Goal: Navigation & Orientation: Find specific page/section

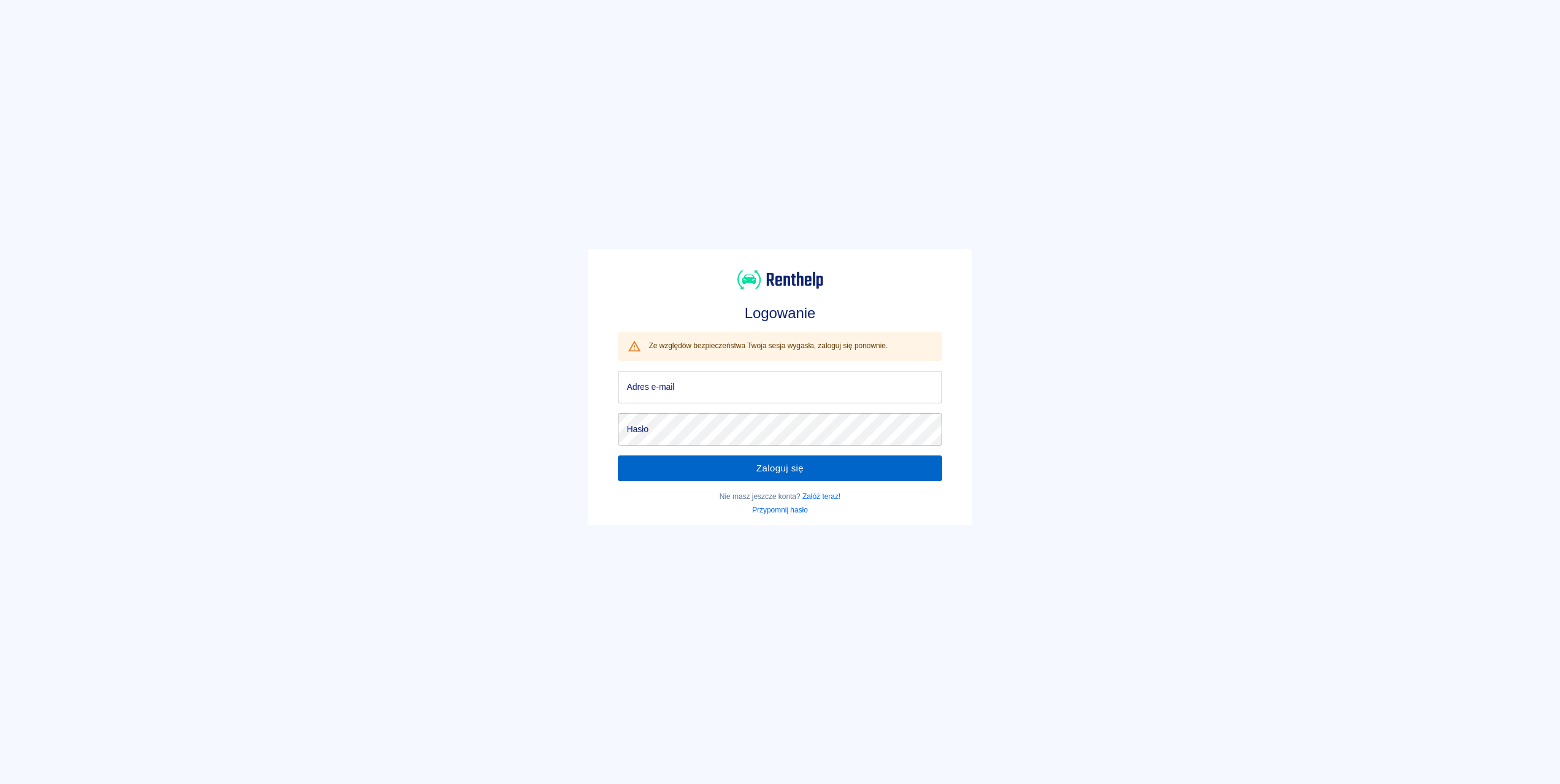
type input "[EMAIL_ADDRESS][DOMAIN_NAME]"
click at [753, 475] on button "Zaloguj się" at bounding box center [780, 468] width 323 height 26
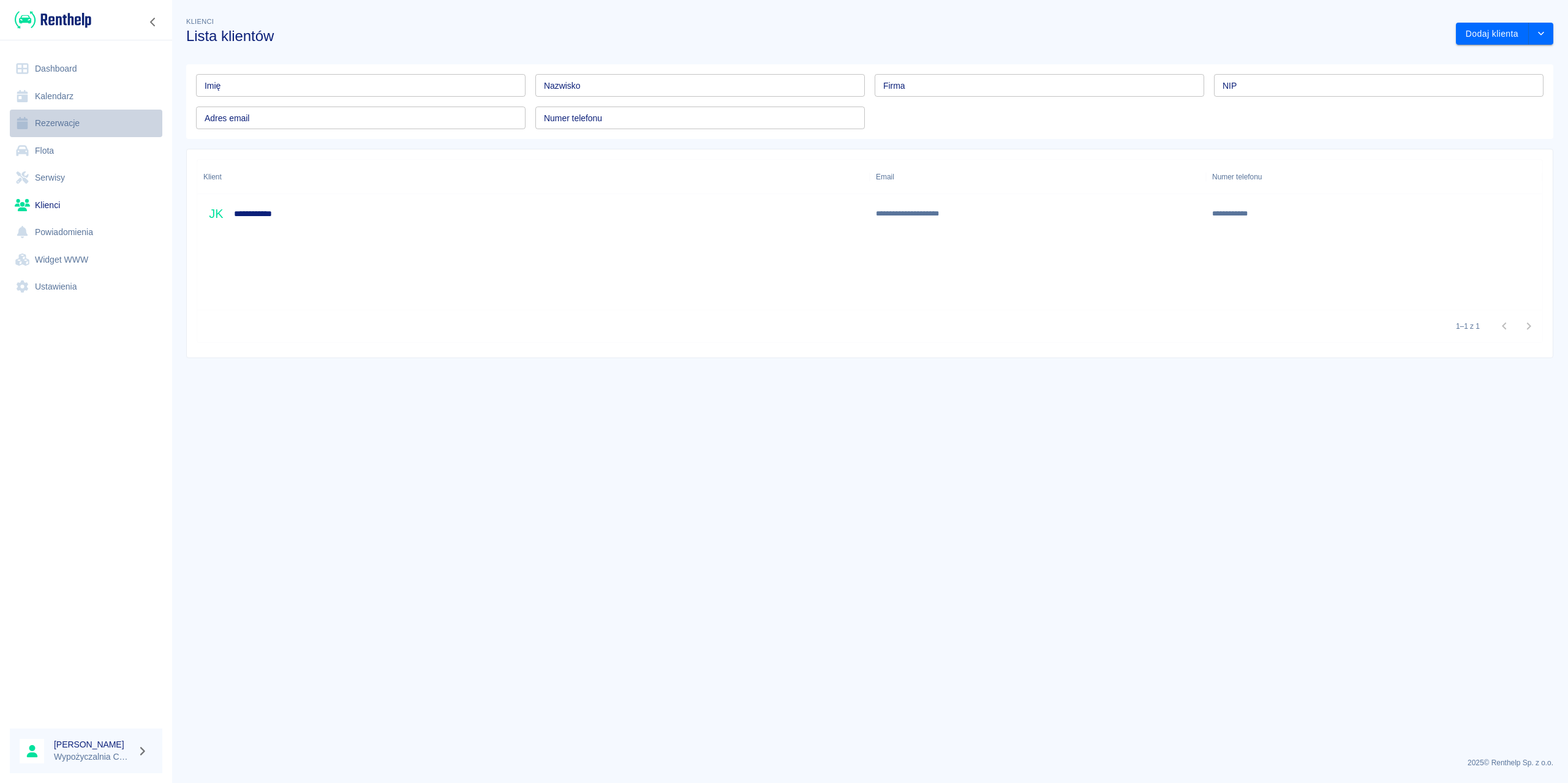
click at [68, 124] on link "Rezerwacje" at bounding box center [86, 123] width 153 height 27
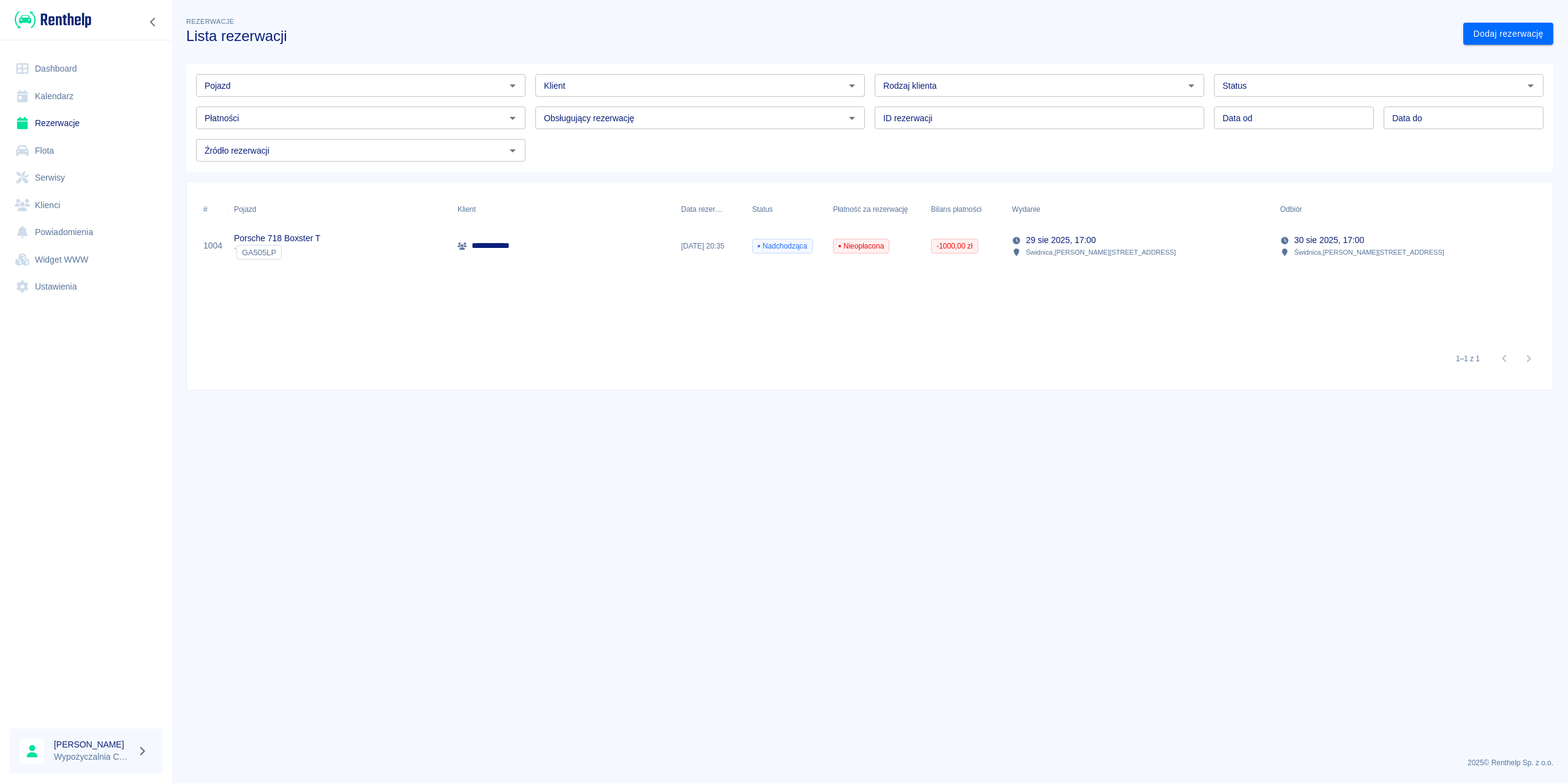
click at [68, 153] on link "Flota" at bounding box center [86, 151] width 153 height 27
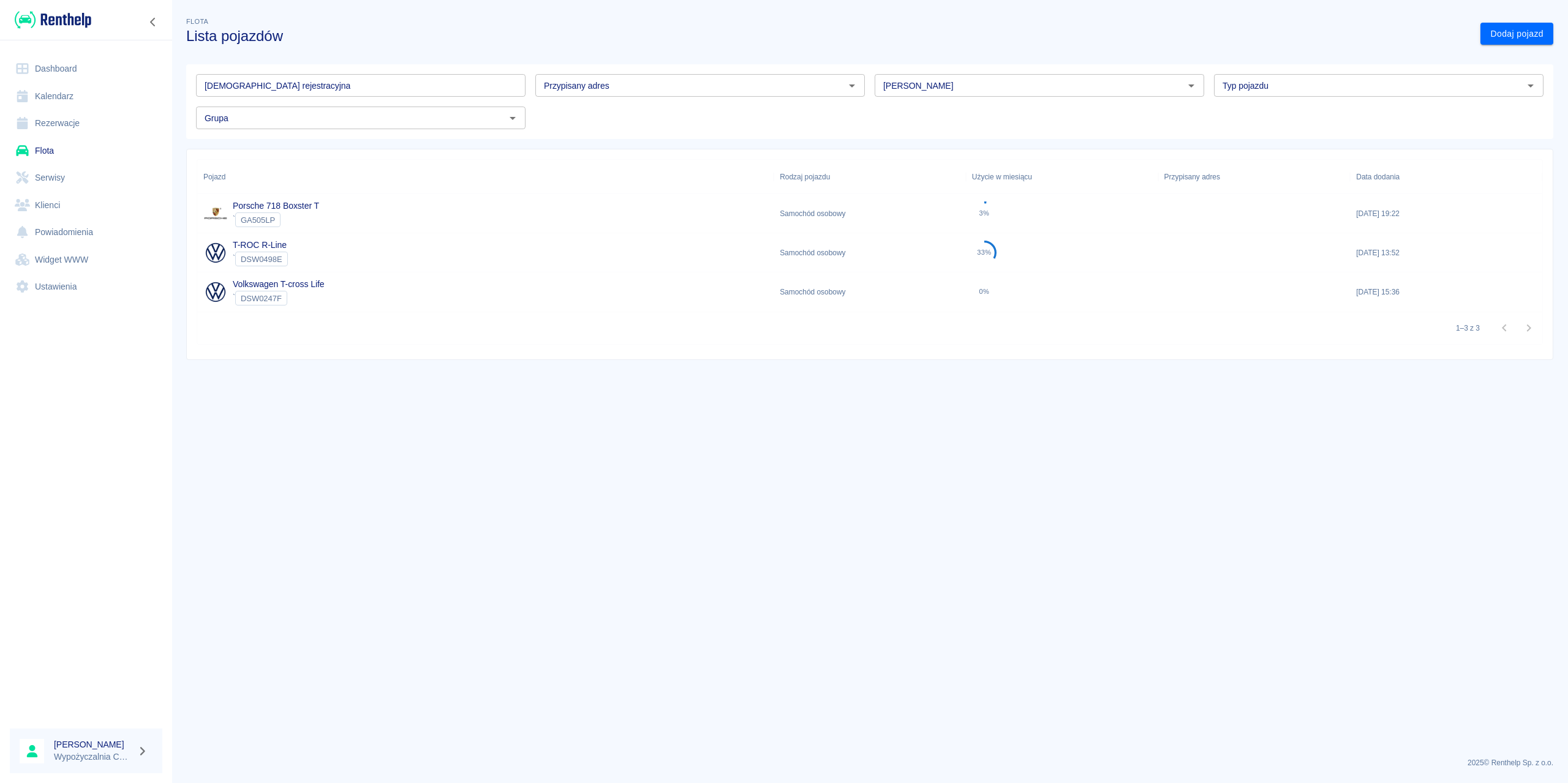
click at [64, 182] on link "Serwisy" at bounding box center [86, 177] width 153 height 27
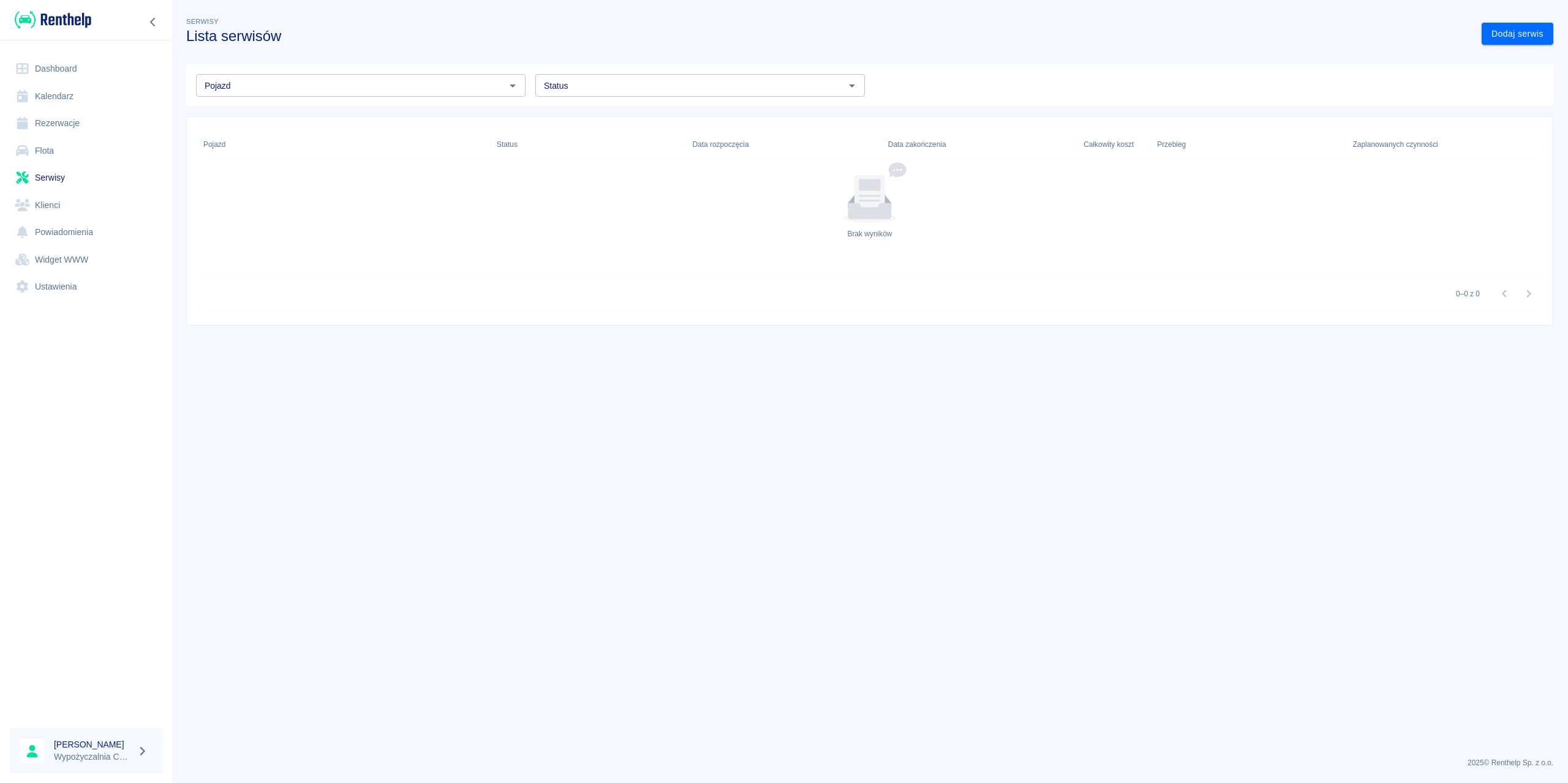
click at [66, 199] on link "Klienci" at bounding box center [86, 205] width 153 height 27
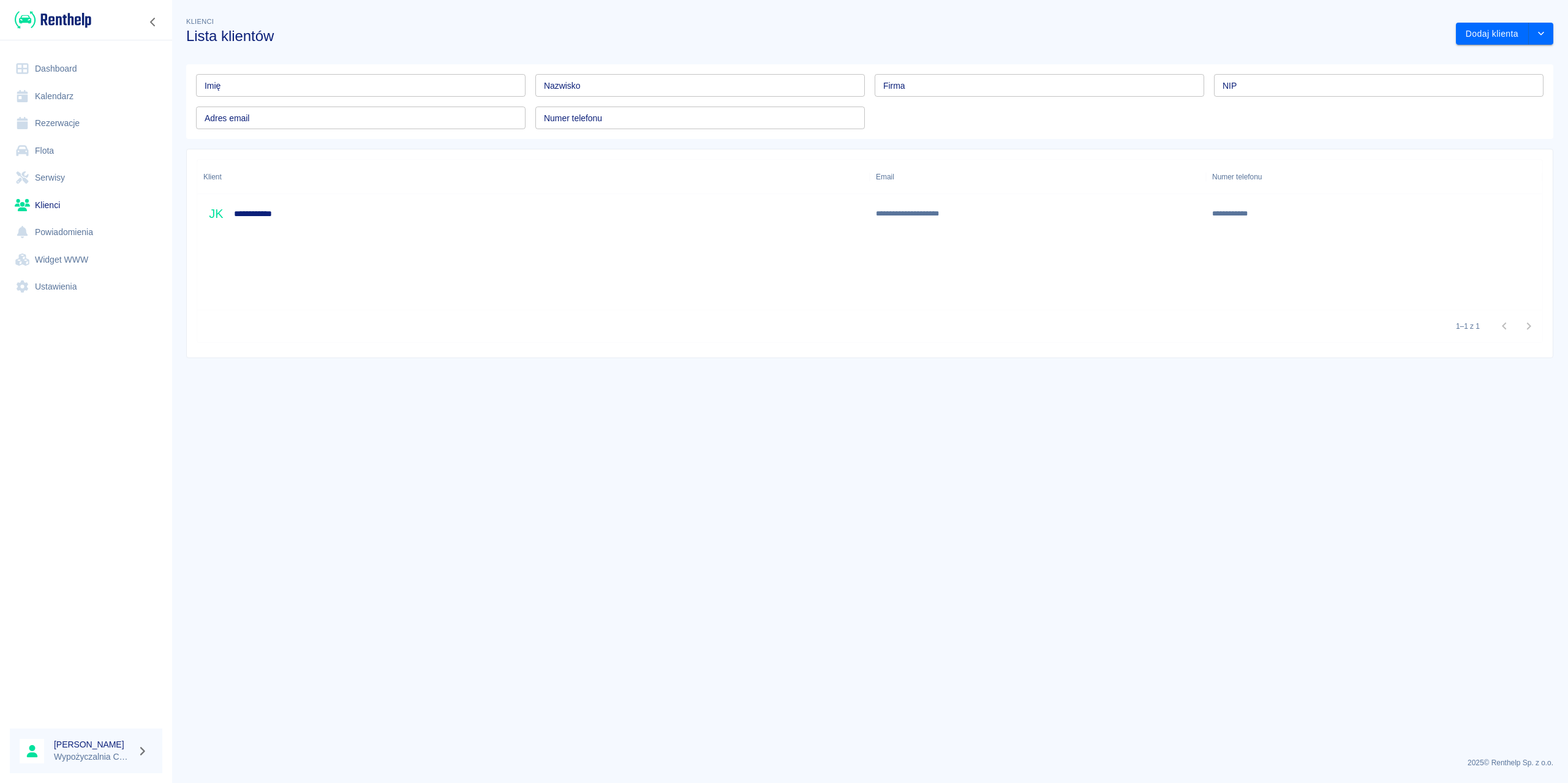
click at [82, 227] on link "Powiadomienia" at bounding box center [86, 232] width 153 height 27
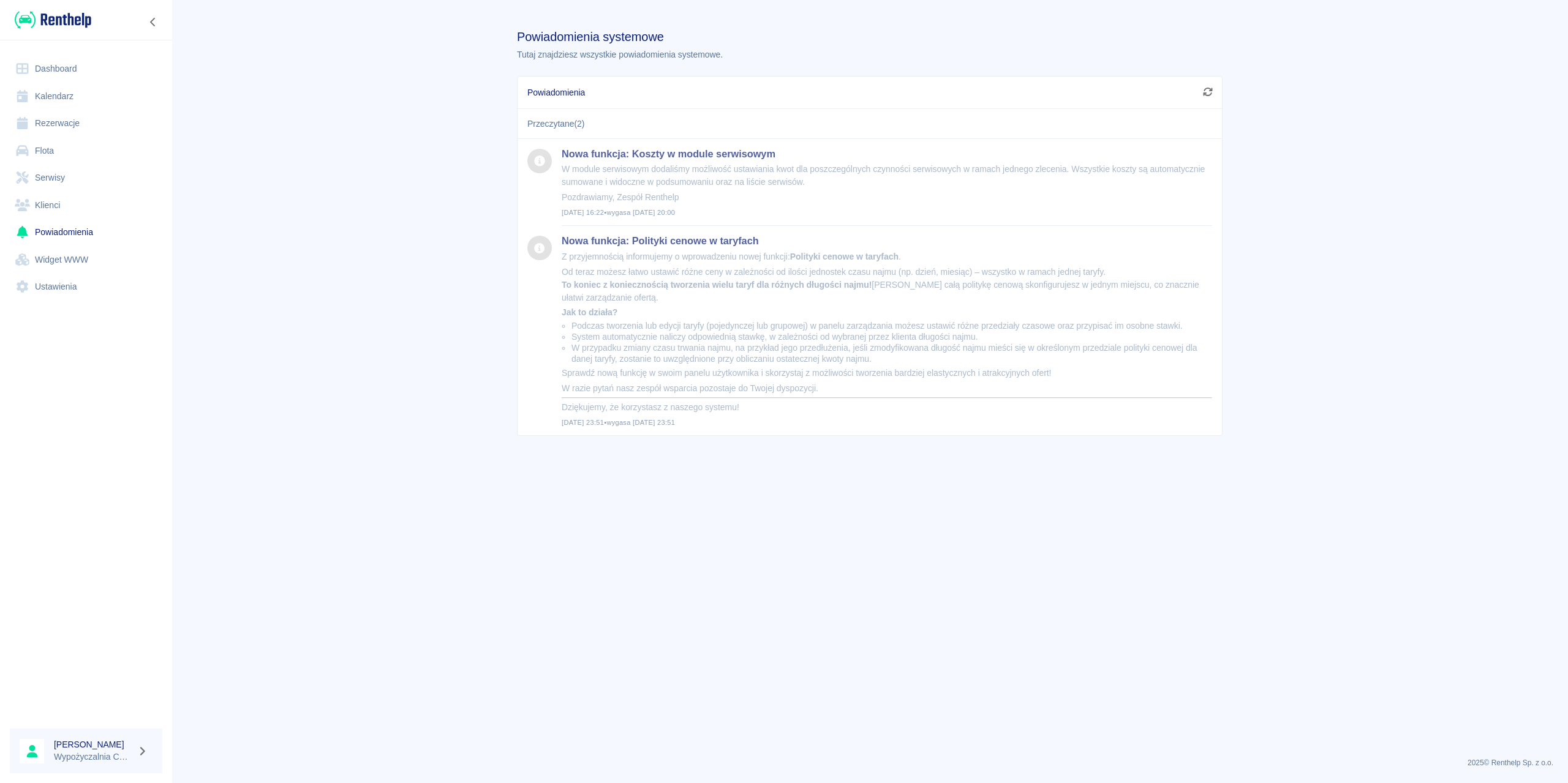
click at [76, 254] on link "Widget WWW" at bounding box center [86, 260] width 153 height 27
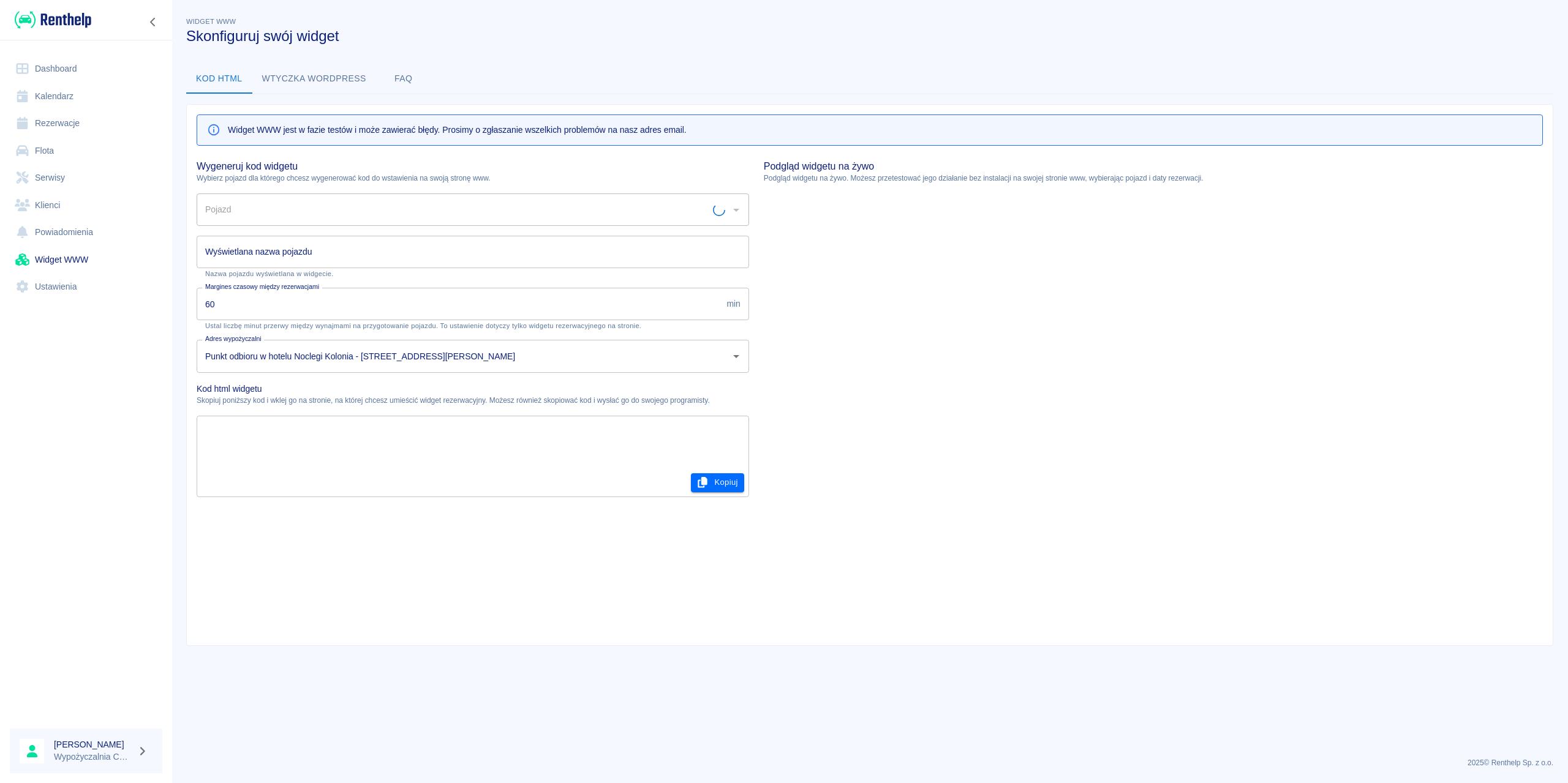
click at [82, 290] on link "Ustawienia" at bounding box center [86, 287] width 153 height 27
type input "Porsche 718 Boxster T - GA505LP"
type input "Porsche 718 Boxster T"
type textarea "<script type="module" src="[URL][DOMAIN_NAME]"></script> <link rel="stylesheet"…"
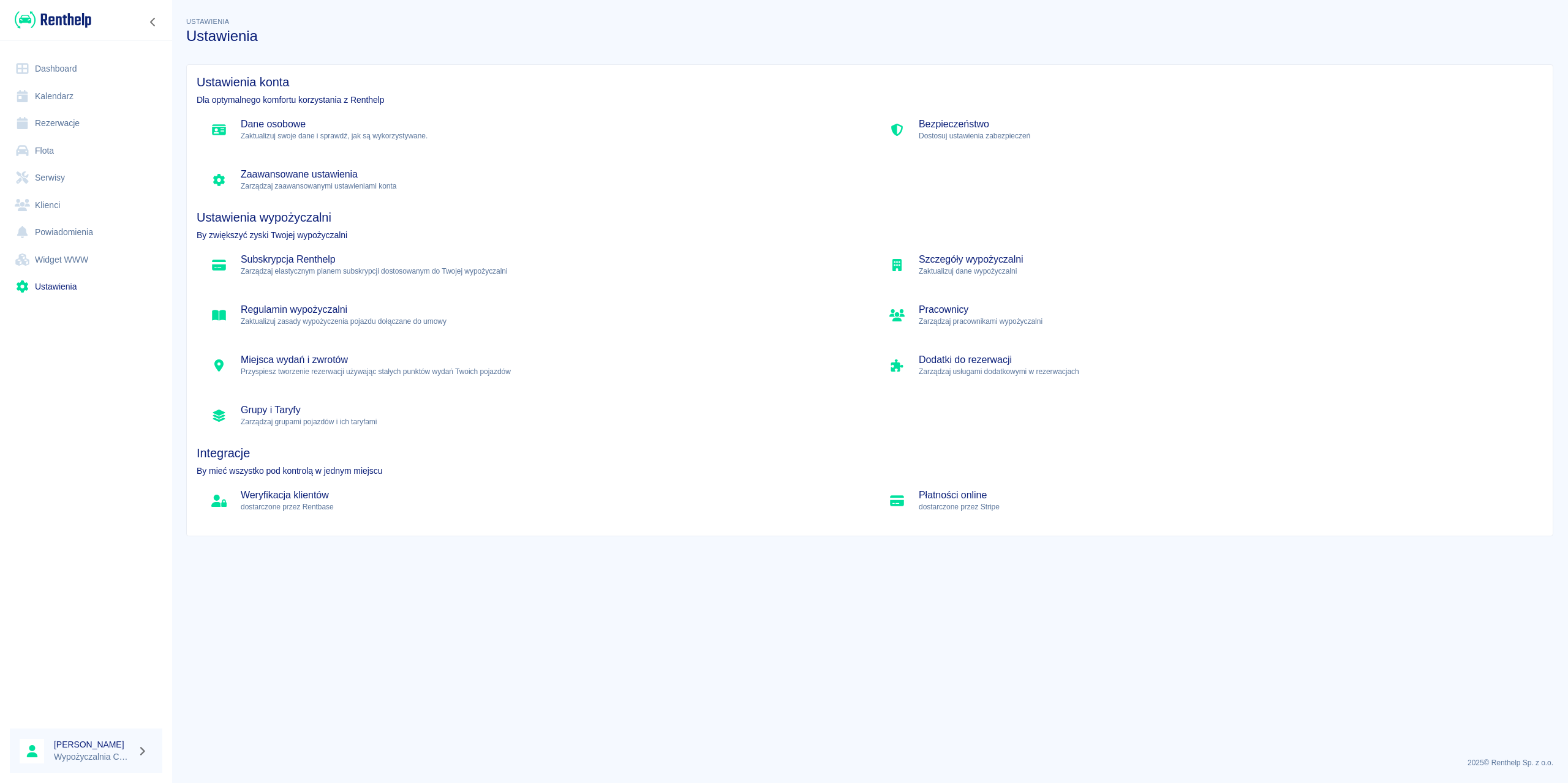
click at [64, 153] on link "Flota" at bounding box center [86, 151] width 153 height 27
